Goal: Find specific page/section: Find specific page/section

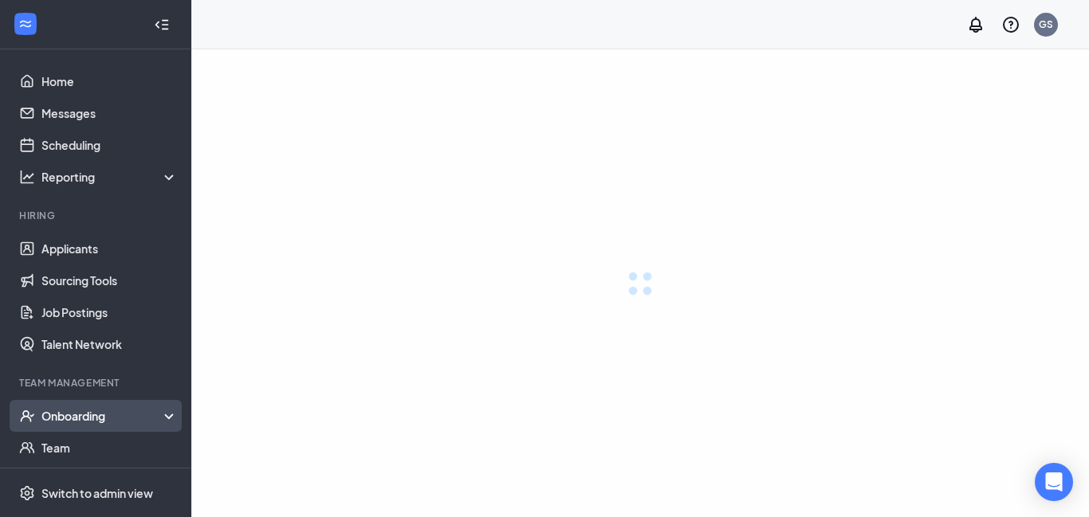
click at [57, 414] on div "Onboarding" at bounding box center [109, 416] width 137 height 16
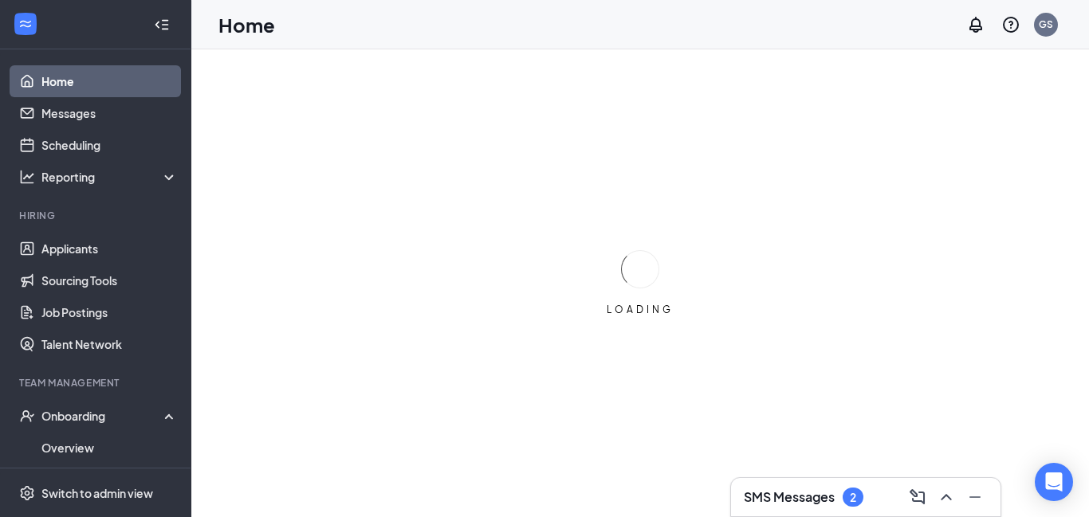
click at [821, 499] on h3 "SMS Messages" at bounding box center [789, 498] width 91 height 18
